Goal: Entertainment & Leisure: Consume media (video, audio)

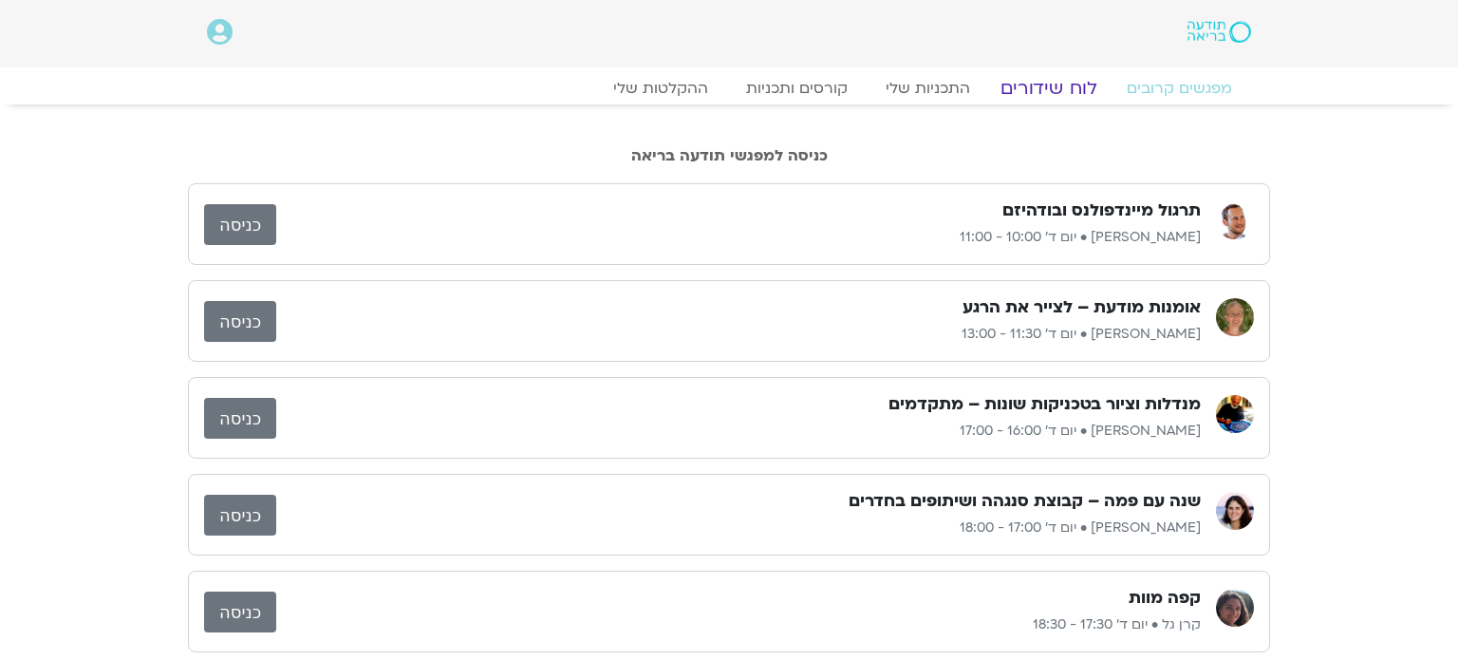
click at [1035, 88] on link "לוח שידורים" at bounding box center [1048, 88] width 142 height 23
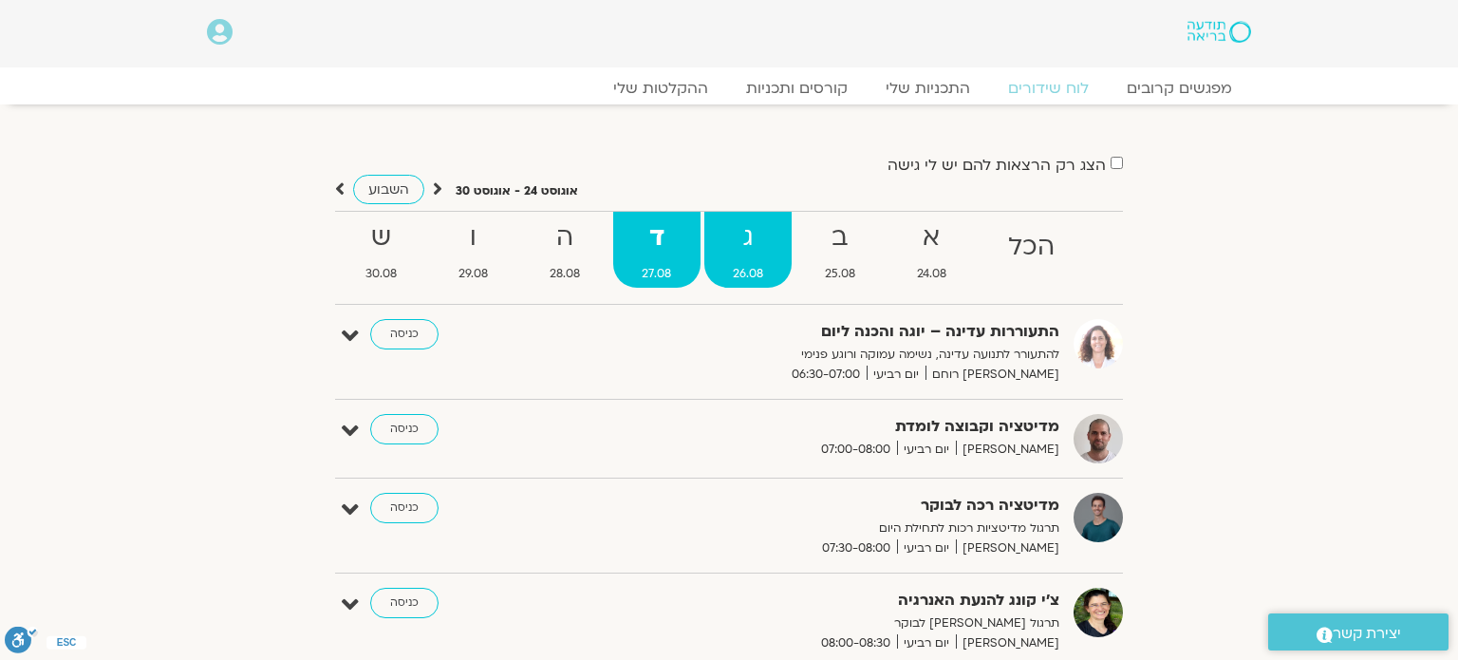
click at [759, 266] on span "26.08" at bounding box center [748, 274] width 88 height 20
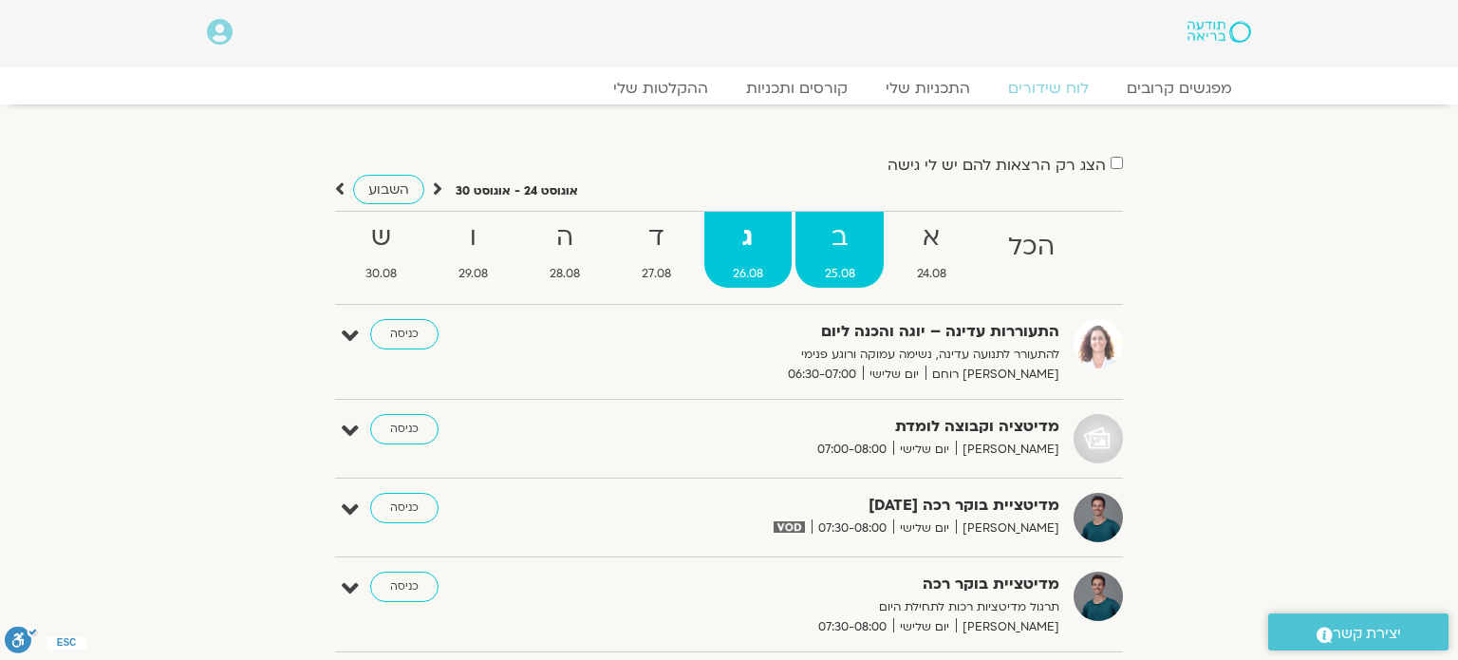
click at [830, 261] on link "ב 25.08" at bounding box center [839, 250] width 88 height 76
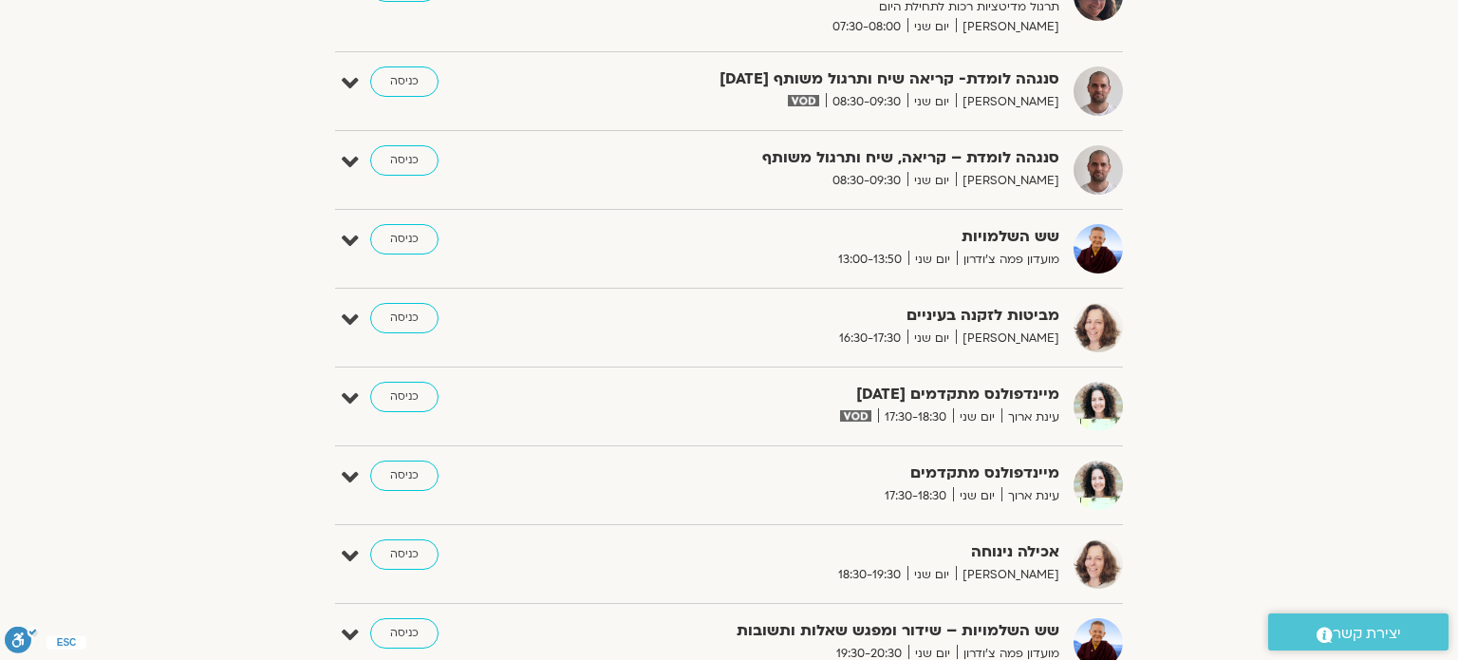
scroll to position [683, 0]
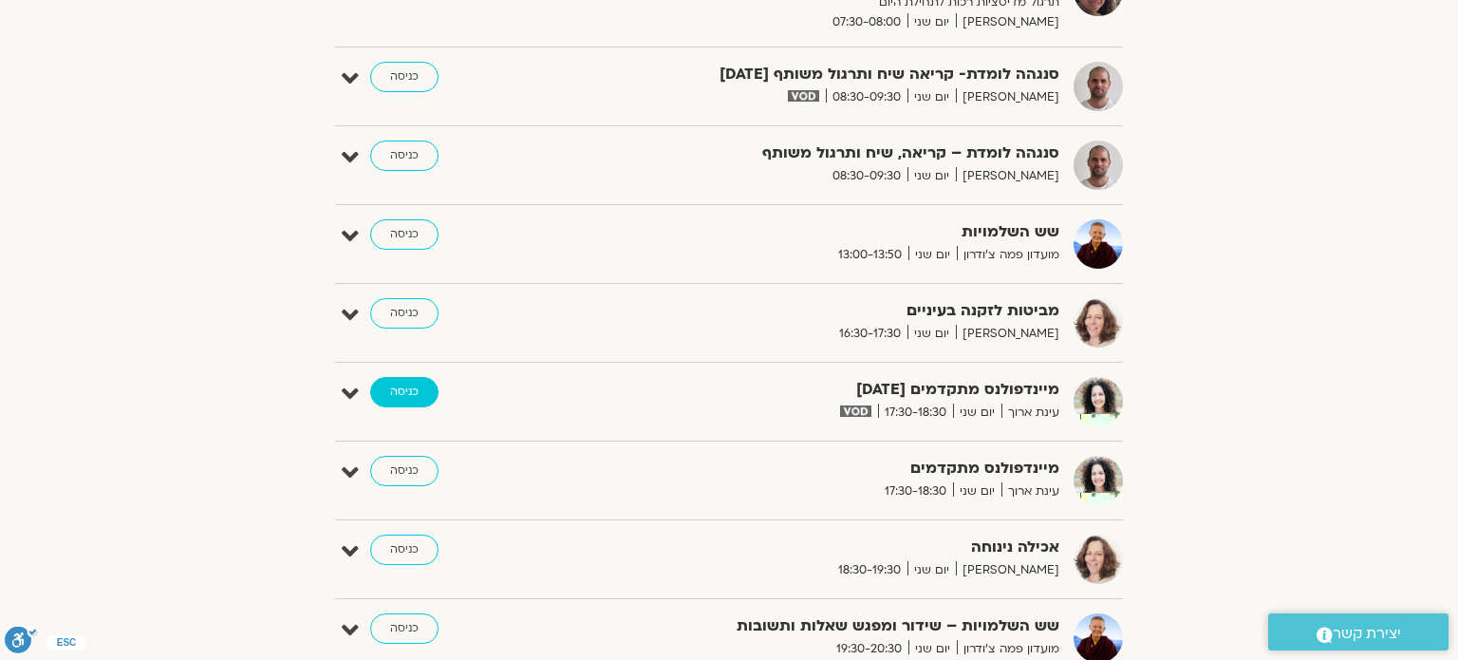
click at [398, 388] on link "כניסה" at bounding box center [404, 392] width 68 height 30
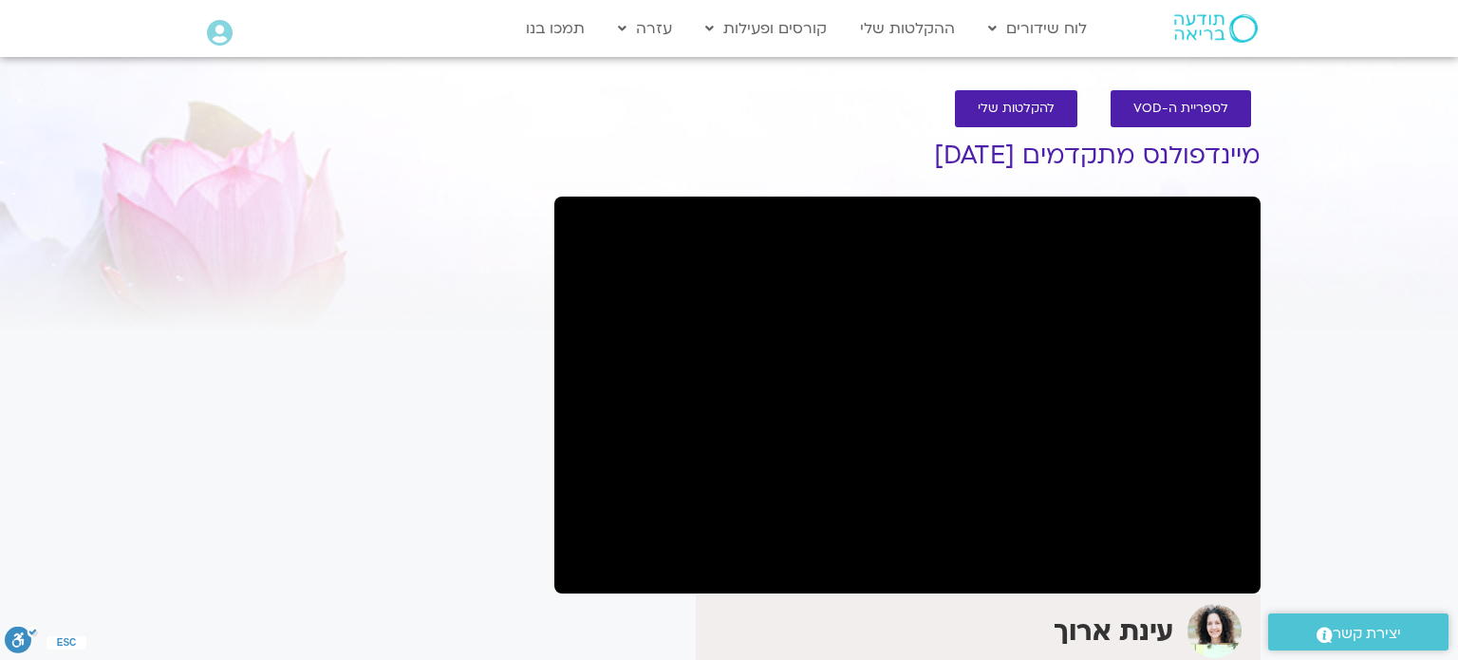
click at [514, 620] on div "It seems we can't find what you're looking for. It seems we can't find what you…" at bounding box center [366, 473] width 357 height 728
click at [778, 643] on div "עינת ארוך" at bounding box center [970, 631] width 541 height 54
